Goal: Task Accomplishment & Management: Manage account settings

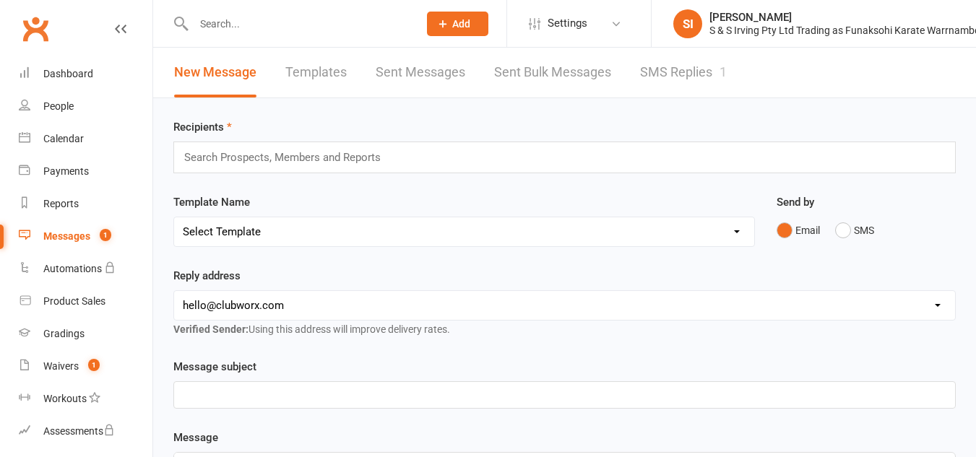
click at [679, 74] on link "SMS Replies 1" at bounding box center [683, 73] width 87 height 50
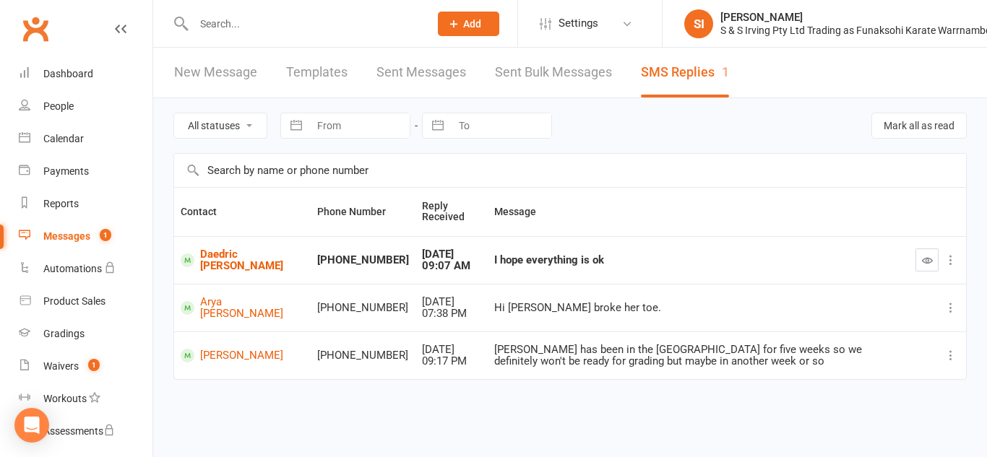
click at [951, 264] on icon at bounding box center [951, 260] width 14 height 14
click at [844, 296] on link "Delete" at bounding box center [887, 288] width 143 height 29
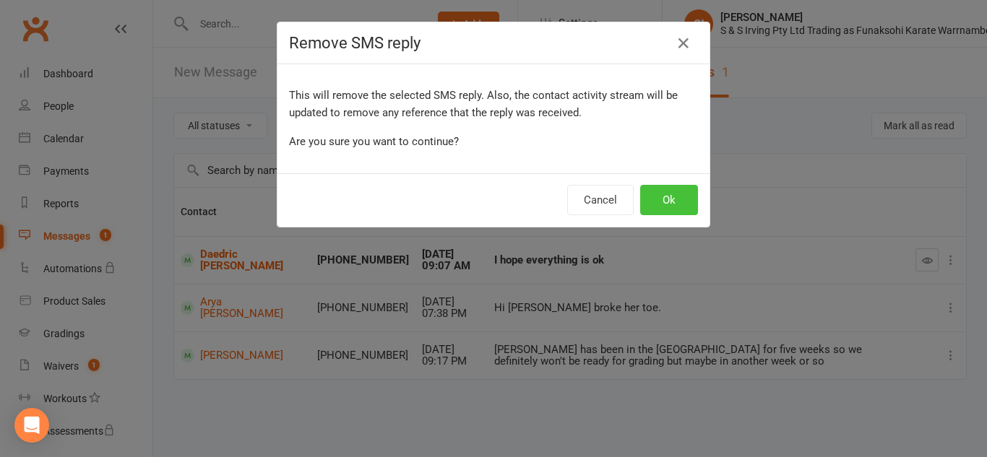
click at [676, 194] on button "Ok" at bounding box center [669, 200] width 58 height 30
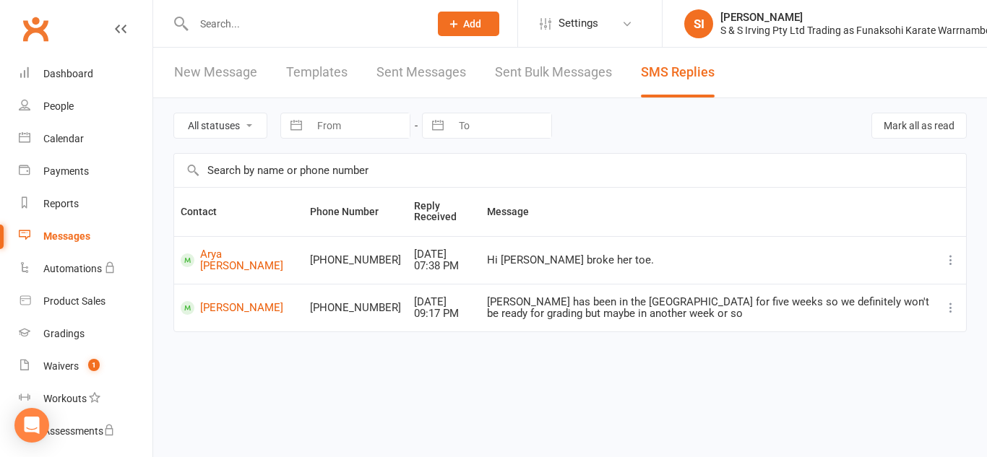
click at [944, 311] on icon at bounding box center [951, 308] width 14 height 14
click at [838, 364] on link "Delete" at bounding box center [887, 364] width 143 height 29
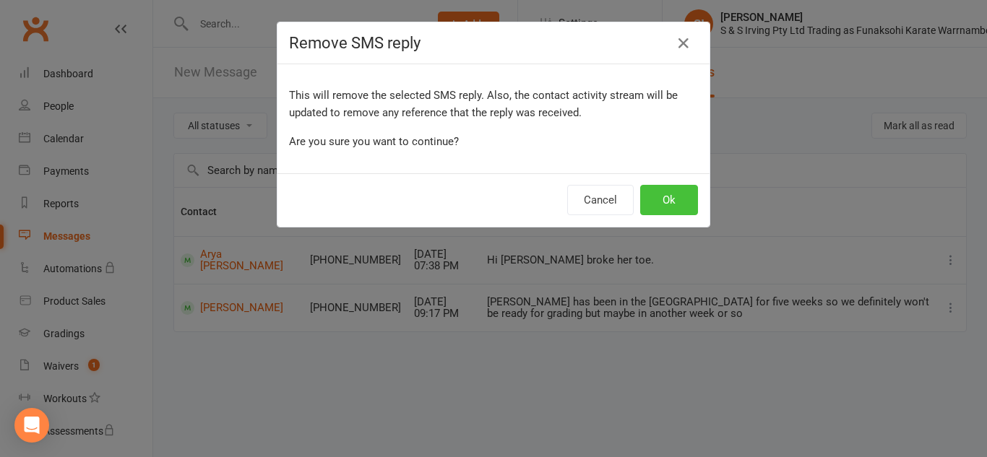
click at [666, 195] on button "Ok" at bounding box center [669, 200] width 58 height 30
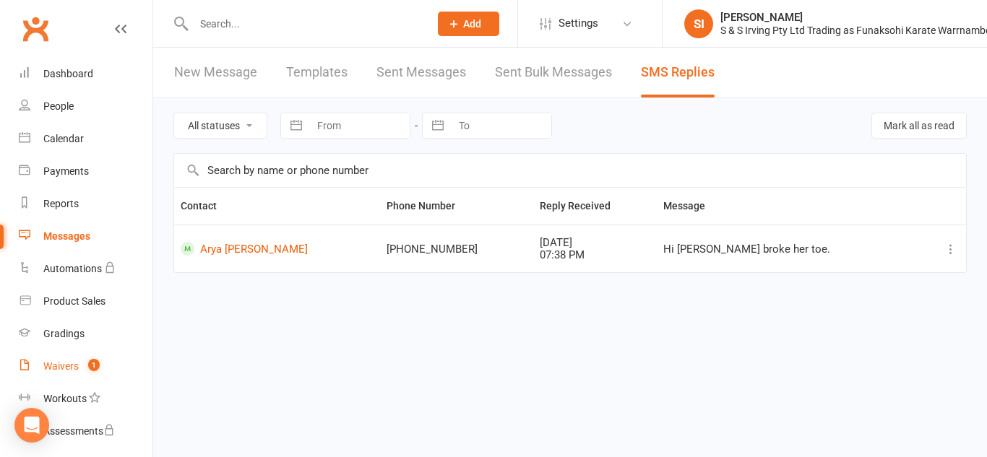
click at [65, 360] on link "Waivers 1" at bounding box center [86, 366] width 134 height 33
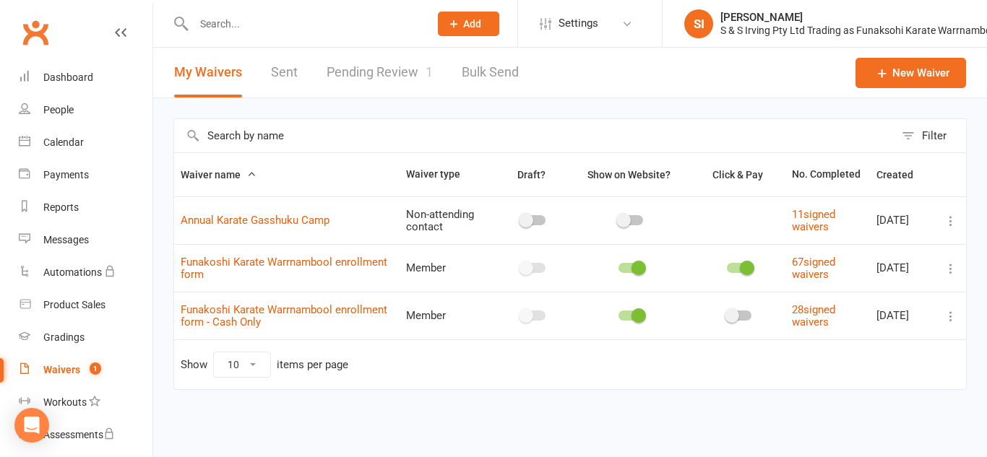
click at [66, 373] on div "Waivers" at bounding box center [61, 370] width 37 height 12
click at [415, 74] on link "Pending Review 1" at bounding box center [380, 73] width 106 height 50
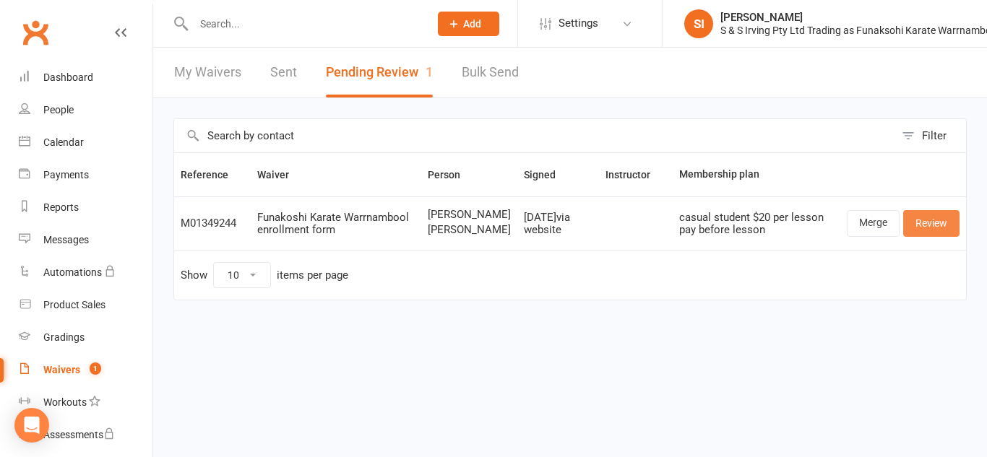
click at [943, 236] on link "Review" at bounding box center [931, 223] width 56 height 26
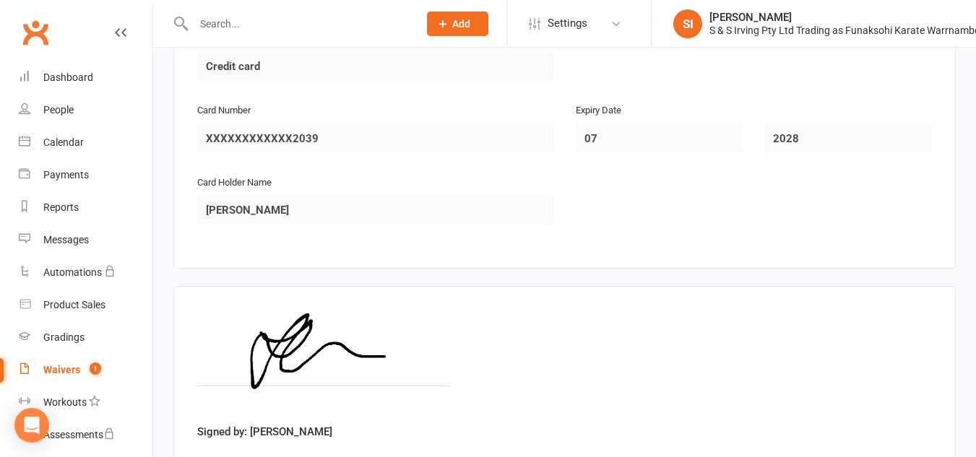
scroll to position [2978, 0]
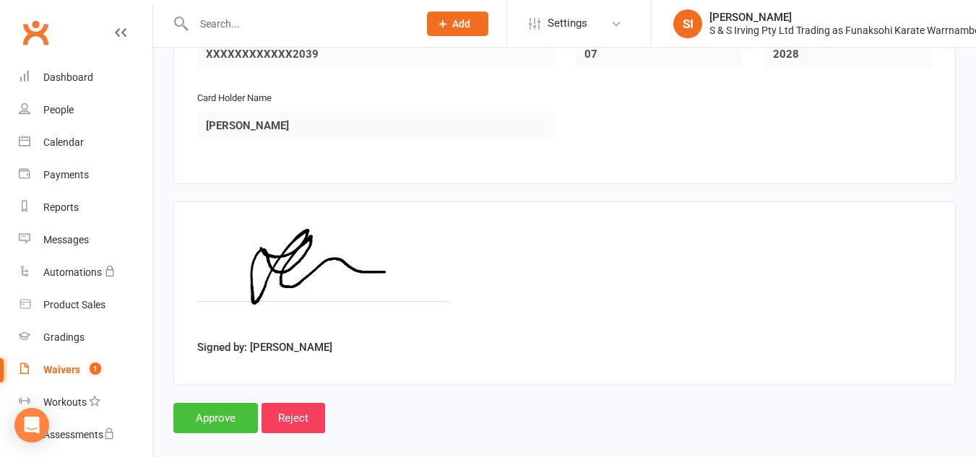
click at [239, 403] on input "Approve" at bounding box center [215, 418] width 85 height 30
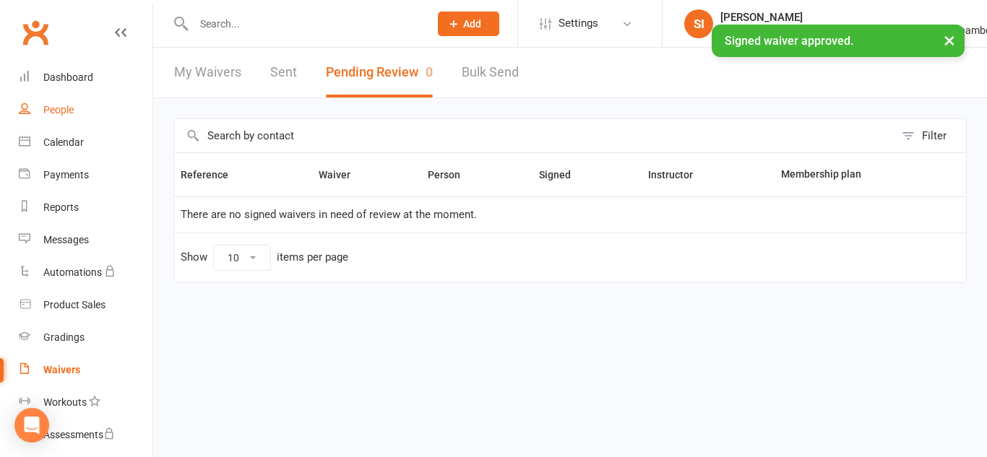
click at [69, 113] on div "People" at bounding box center [58, 110] width 30 height 12
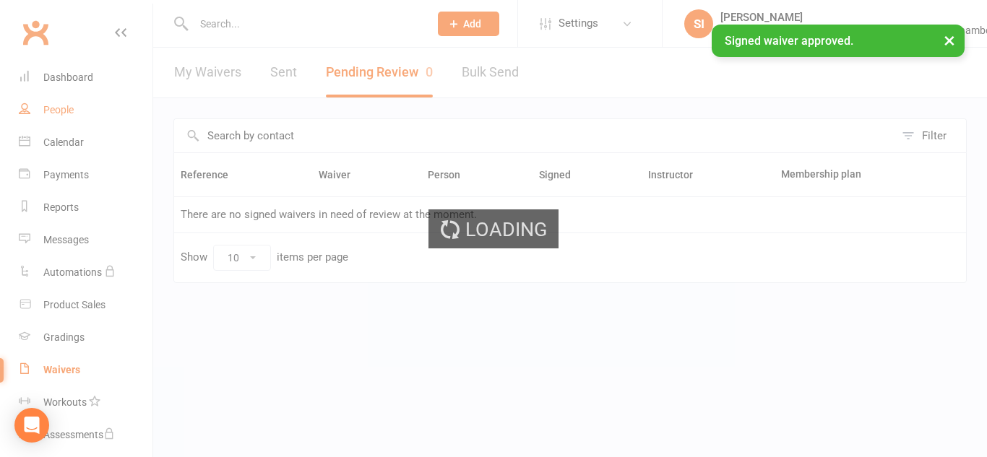
select select "100"
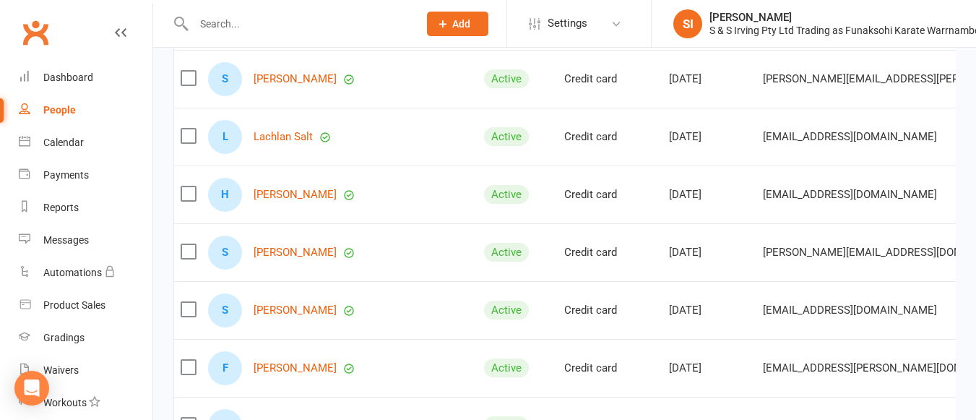
scroll to position [327, 0]
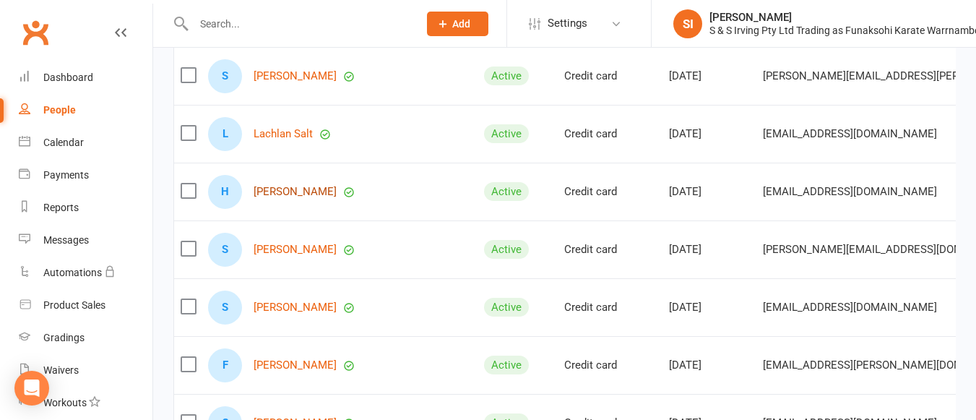
click at [292, 198] on link "[PERSON_NAME]" at bounding box center [295, 192] width 83 height 12
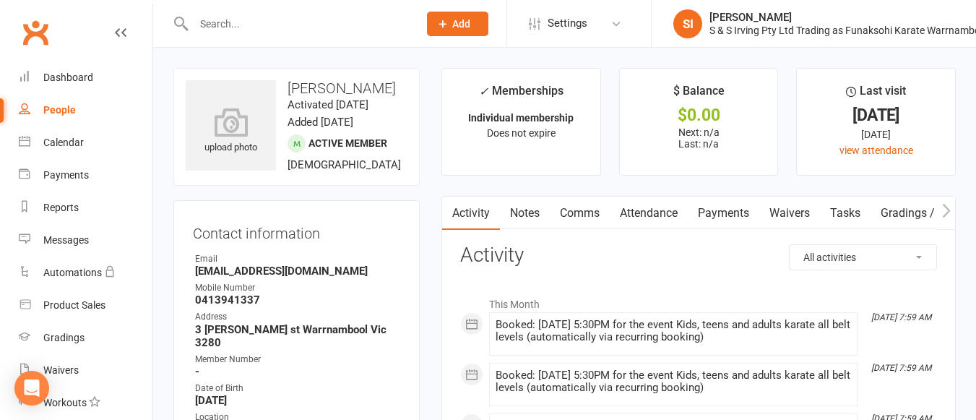
click at [58, 113] on div "People" at bounding box center [59, 110] width 33 height 12
select select "100"
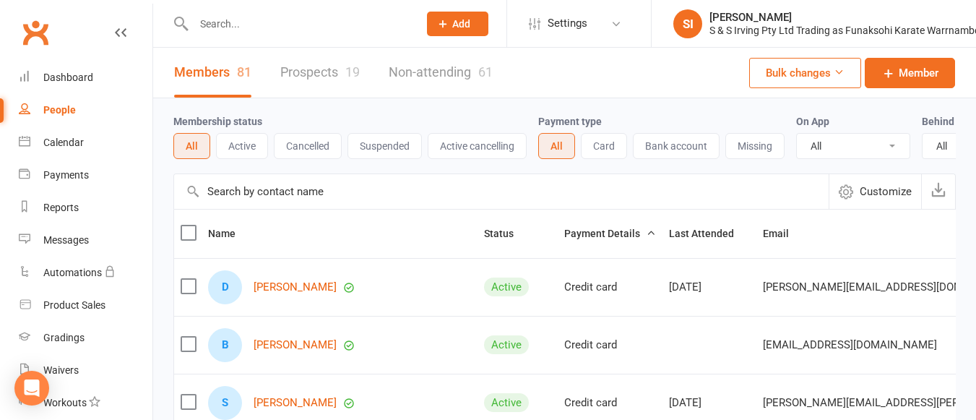
click at [342, 73] on link "Prospects 19" at bounding box center [319, 73] width 79 height 50
